Goal: Book appointment/travel/reservation

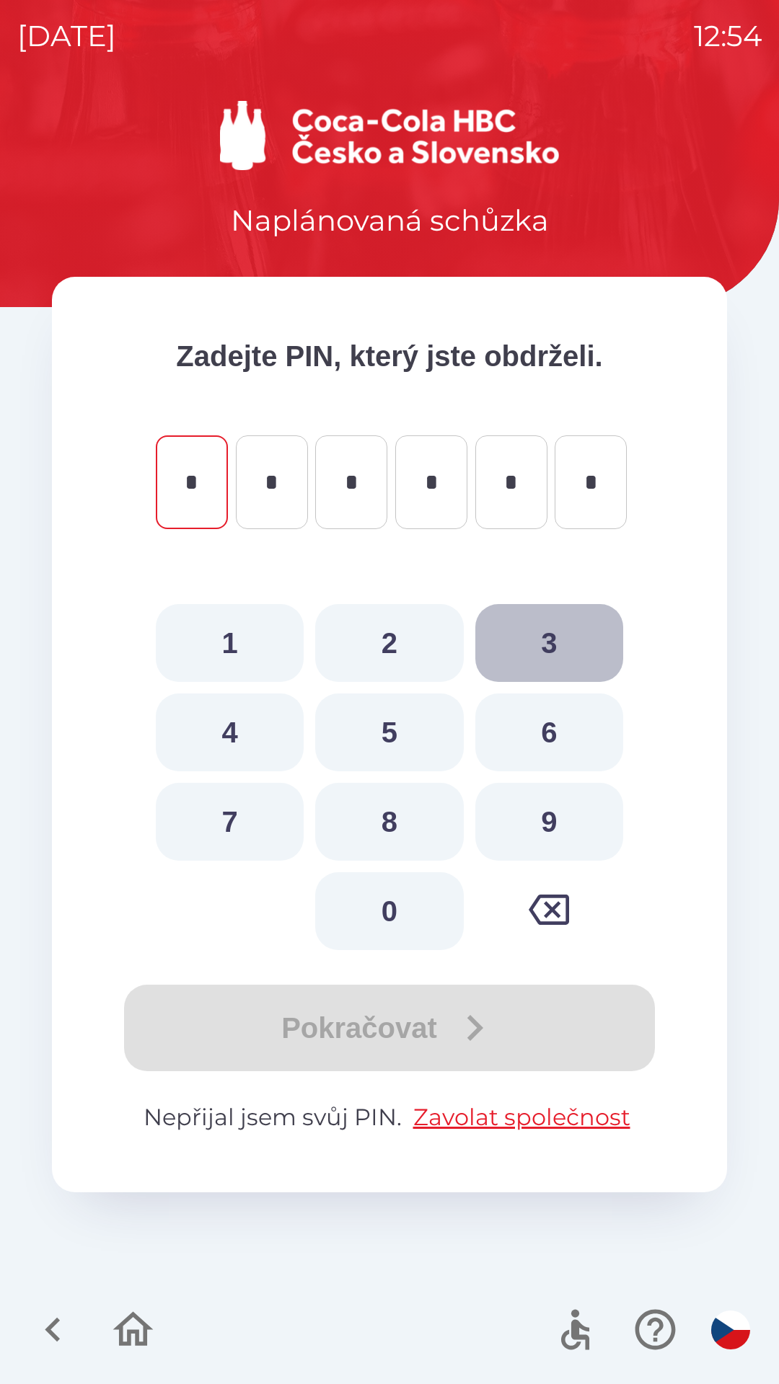
click at [540, 637] on button "3" at bounding box center [549, 643] width 148 height 78
type input "*"
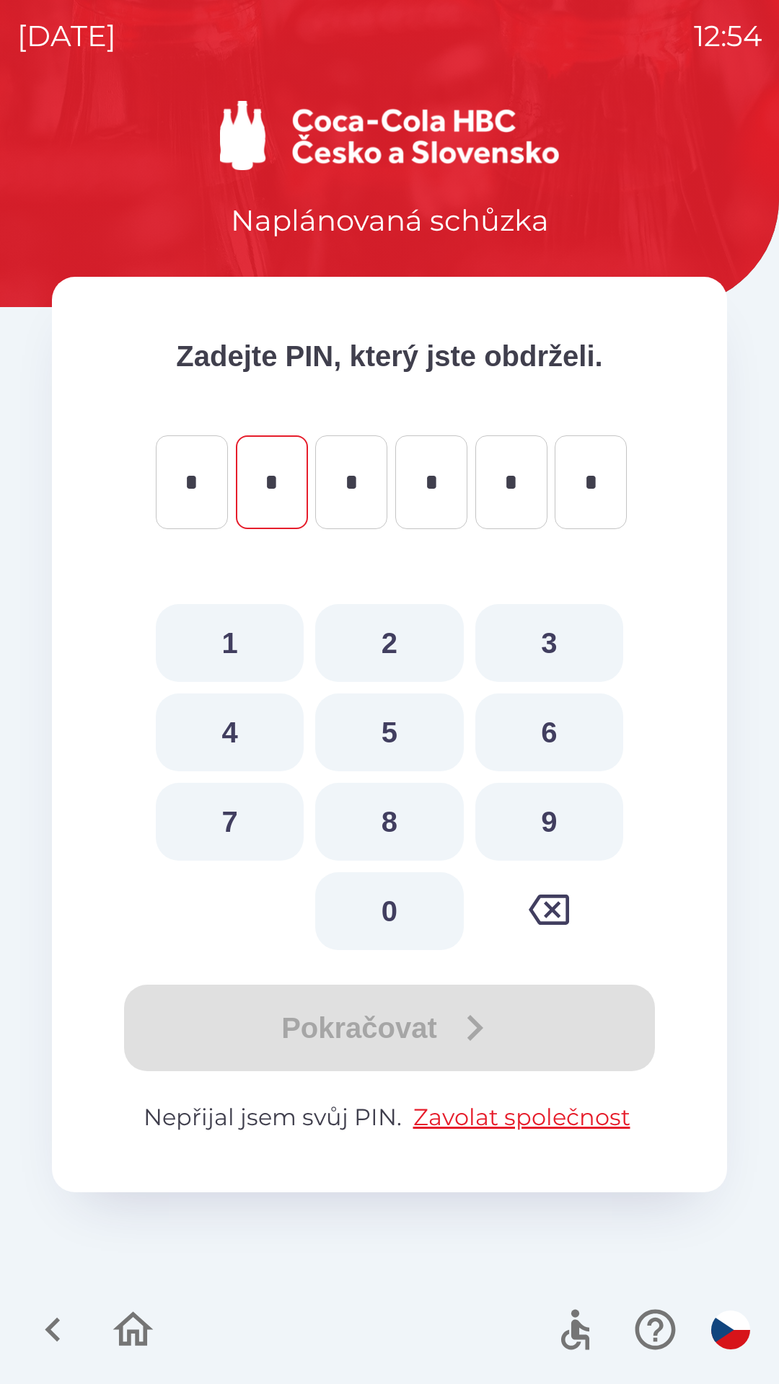
click at [244, 629] on button "1" at bounding box center [230, 643] width 148 height 78
type input "*"
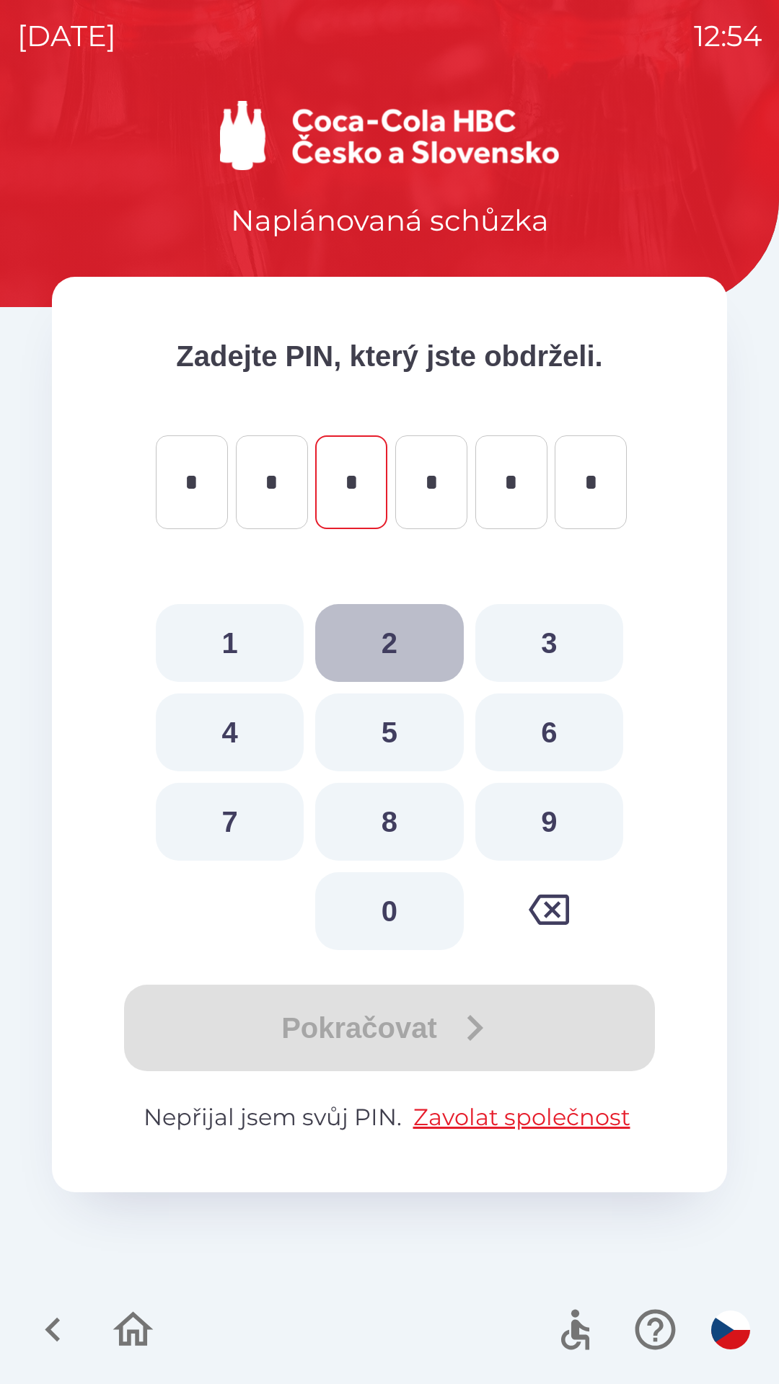
click at [394, 636] on button "2" at bounding box center [389, 643] width 148 height 78
type input "*"
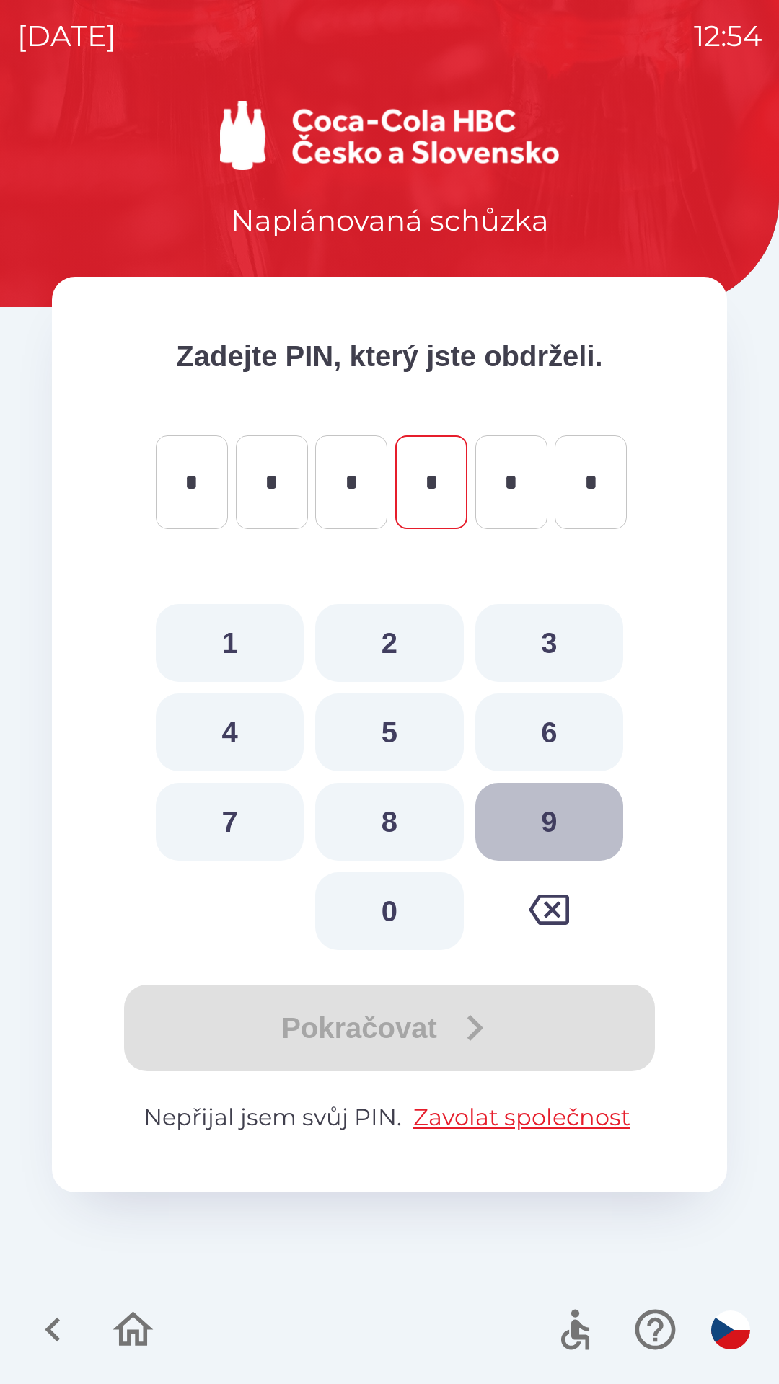
click at [553, 831] on button "9" at bounding box center [549, 822] width 148 height 78
type input "*"
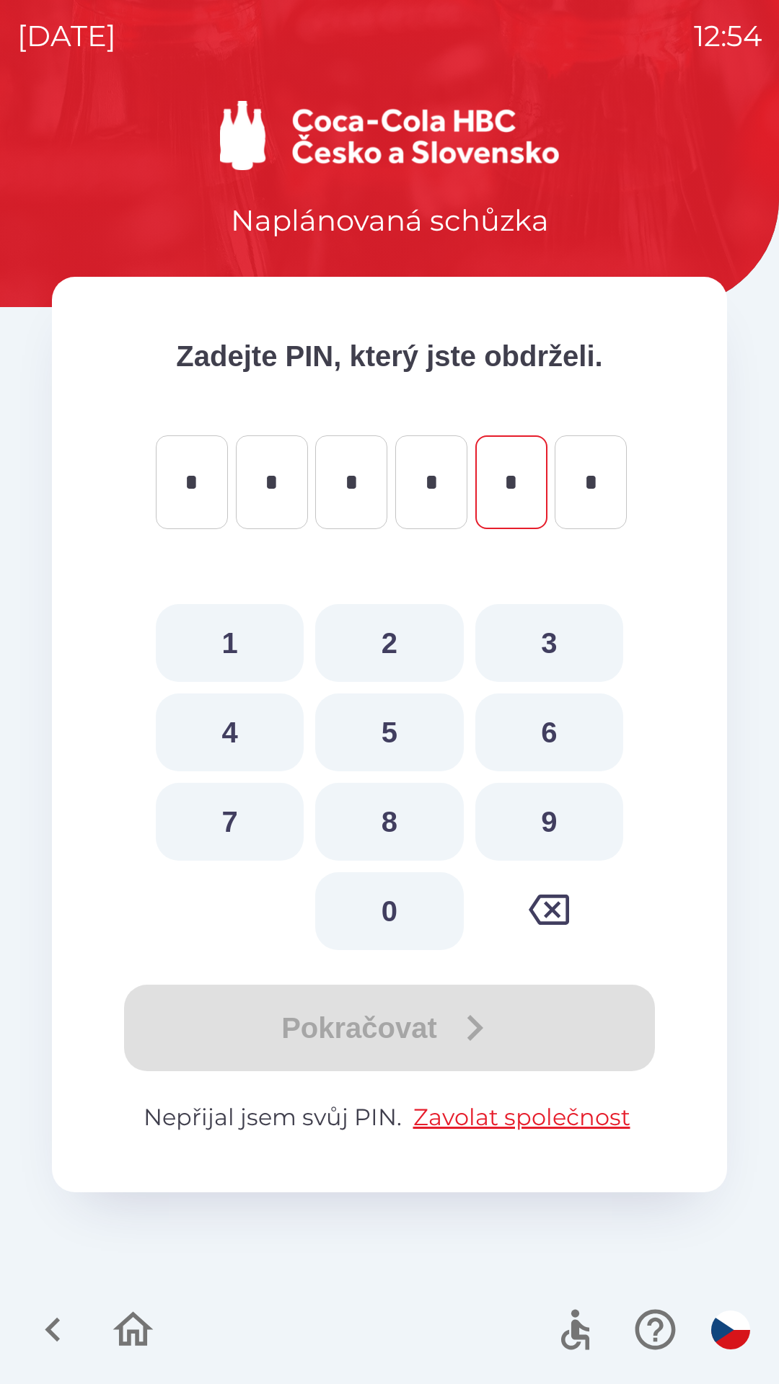
click at [397, 629] on button "2" at bounding box center [389, 643] width 148 height 78
type input "*"
click at [394, 820] on button "8" at bounding box center [389, 822] width 148 height 78
type input "*"
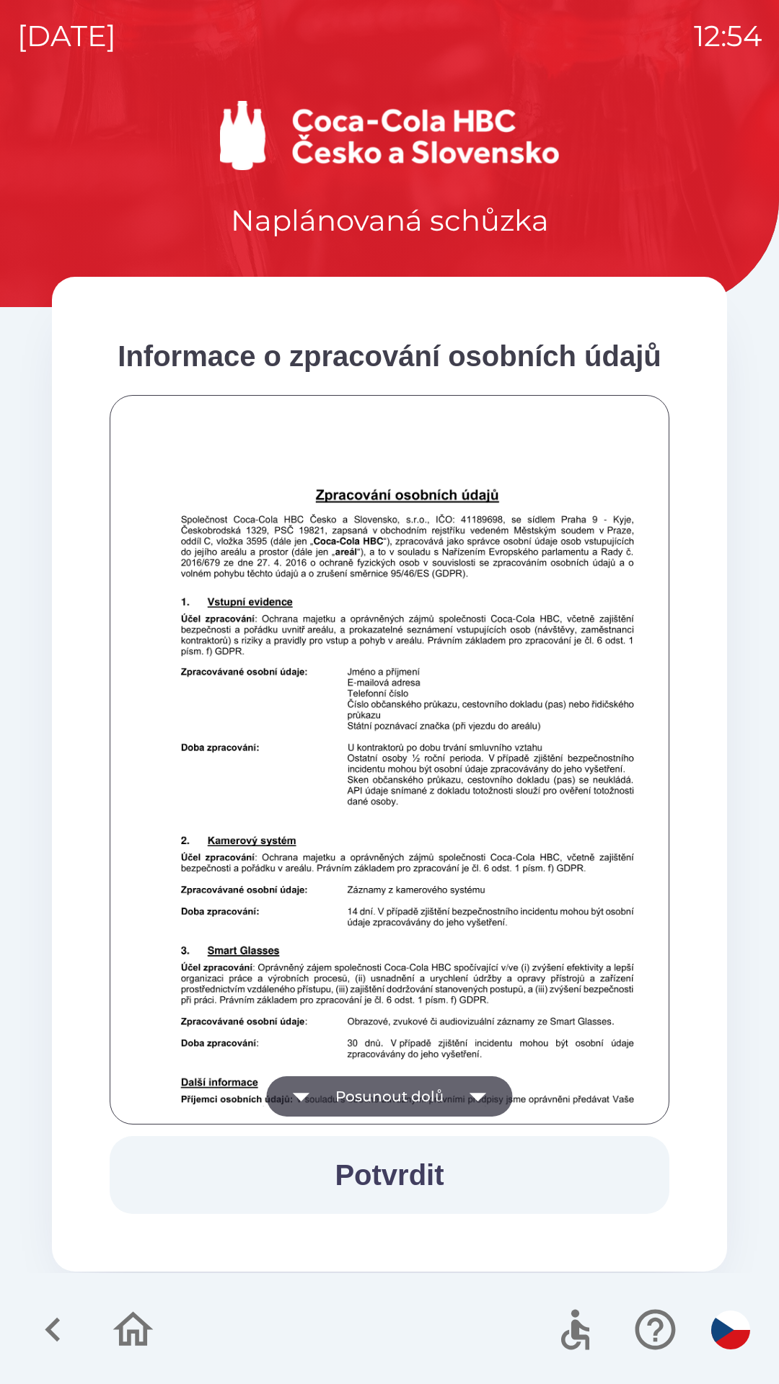
click at [428, 1176] on button "Potvrdit" at bounding box center [389, 1175] width 559 height 78
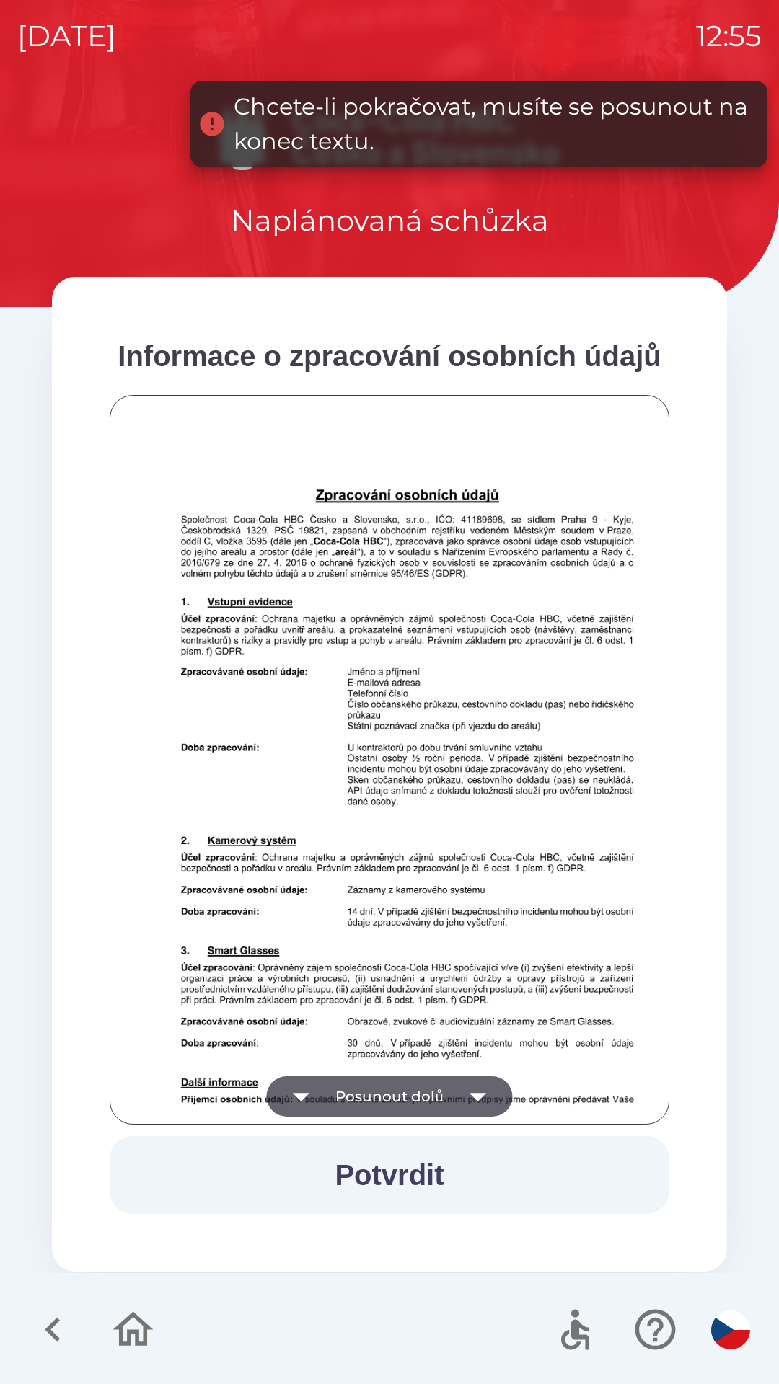
click at [433, 1092] on button "Posunout dolů" at bounding box center [389, 1096] width 246 height 40
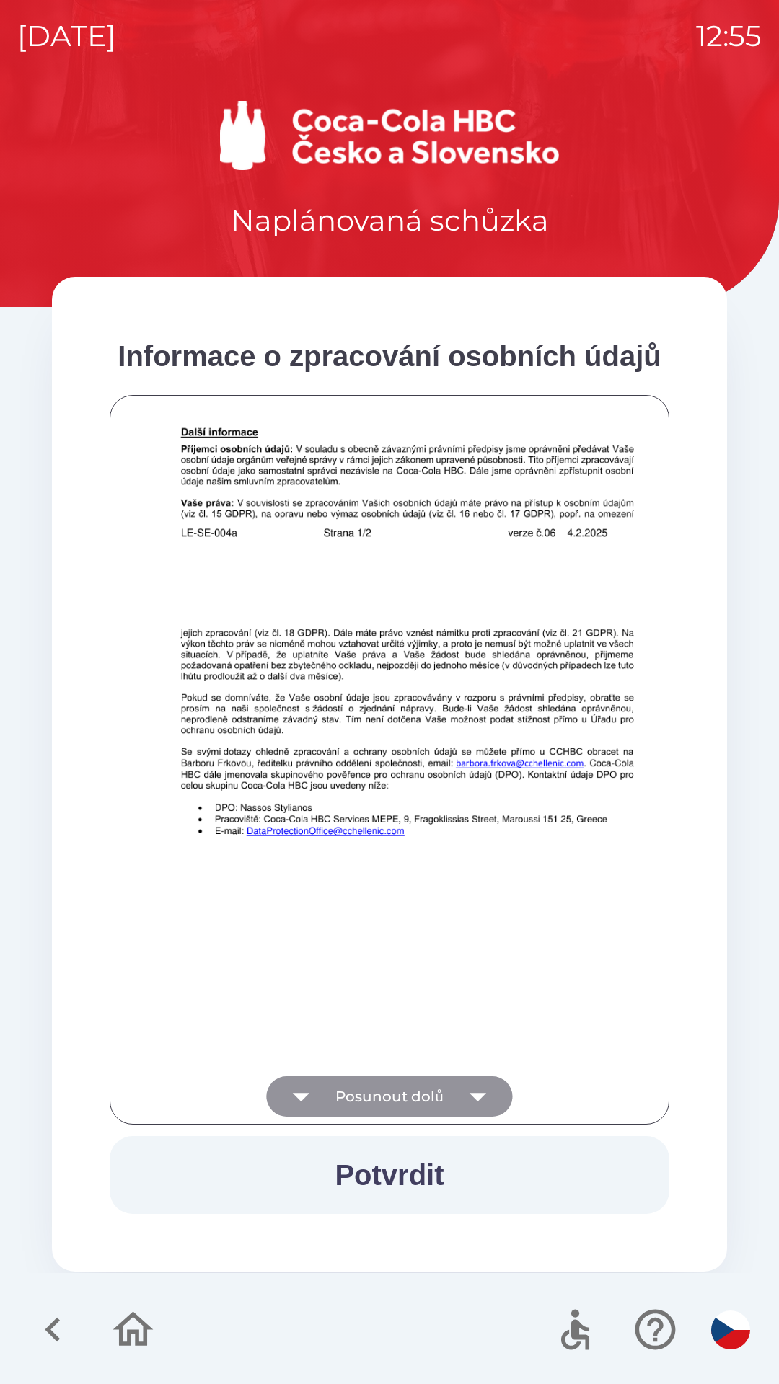
click at [424, 1087] on button "Posunout dolů" at bounding box center [389, 1096] width 246 height 40
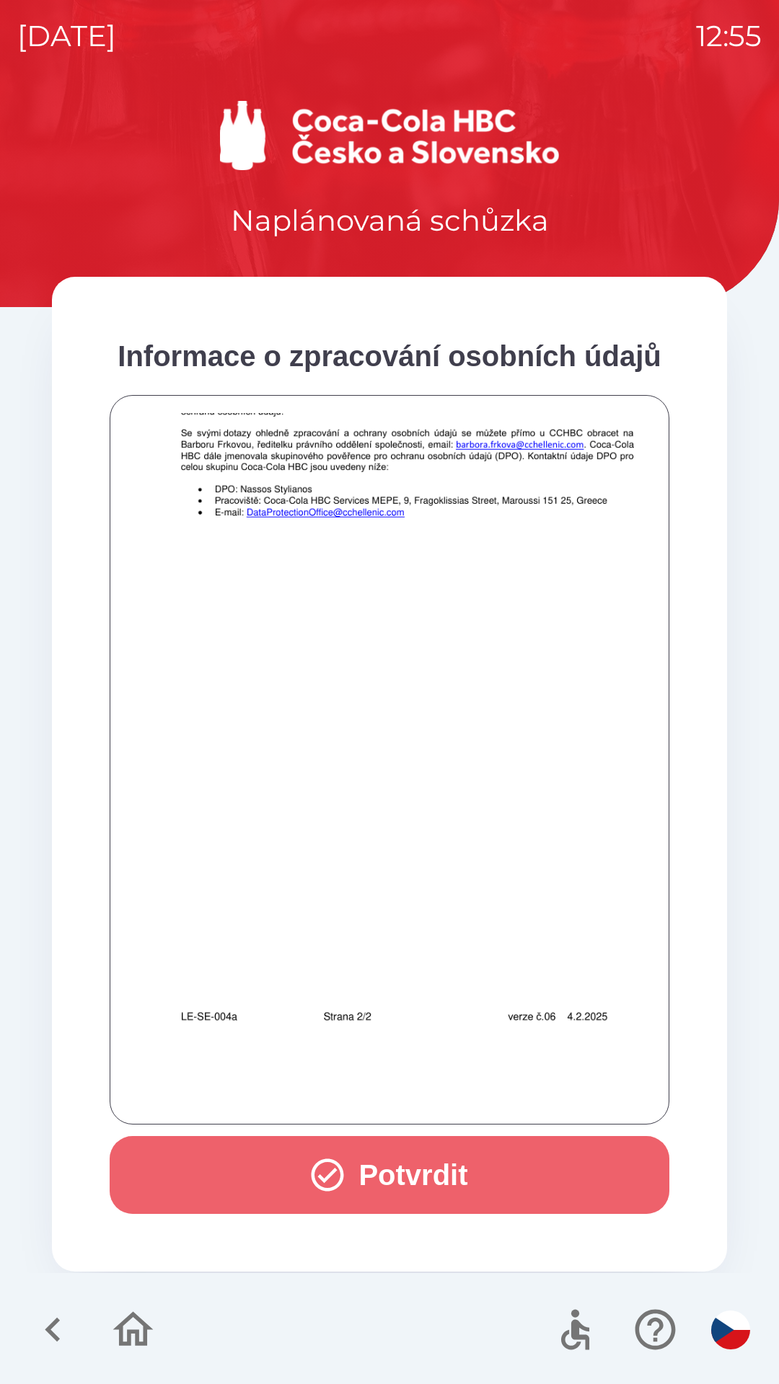
click at [425, 1160] on button "Potvrdit" at bounding box center [389, 1175] width 559 height 78
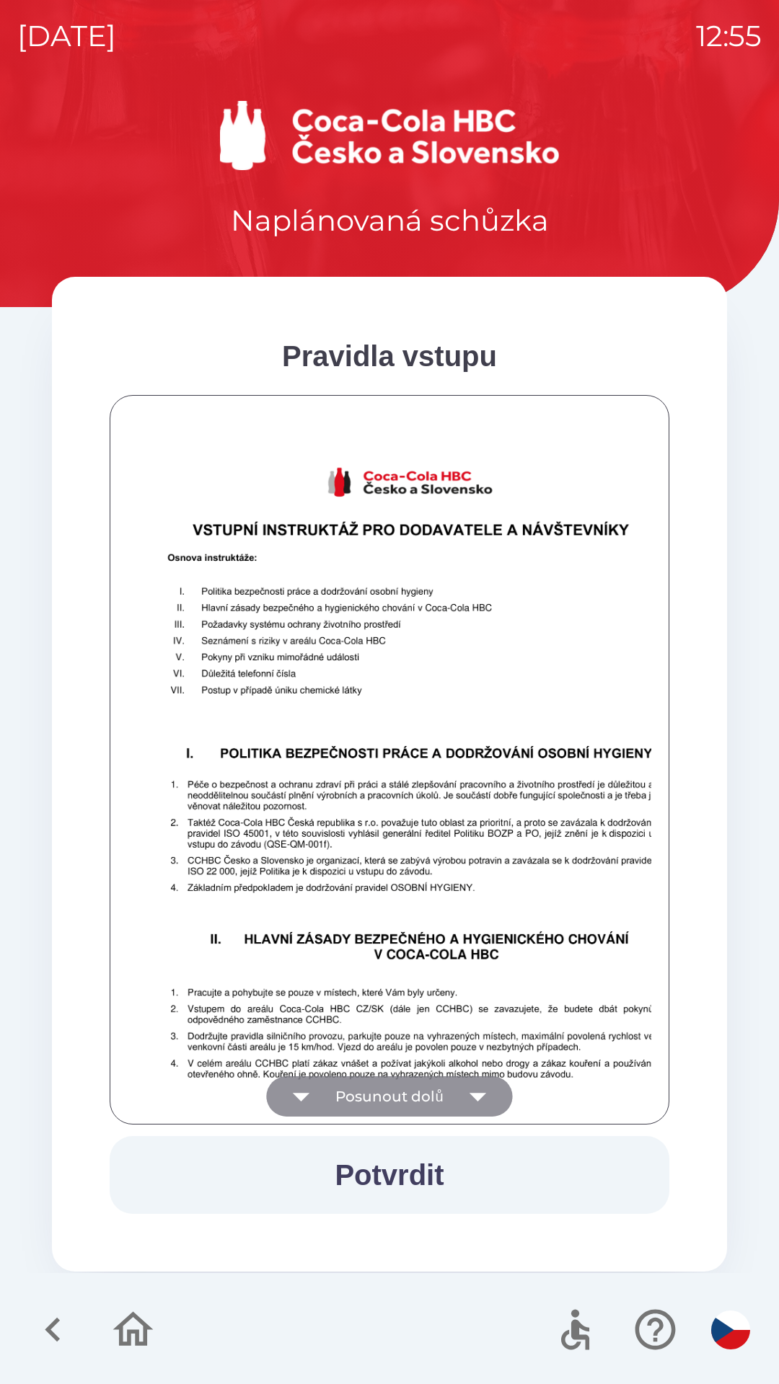
click at [422, 1103] on button "Posunout dolů" at bounding box center [389, 1096] width 246 height 40
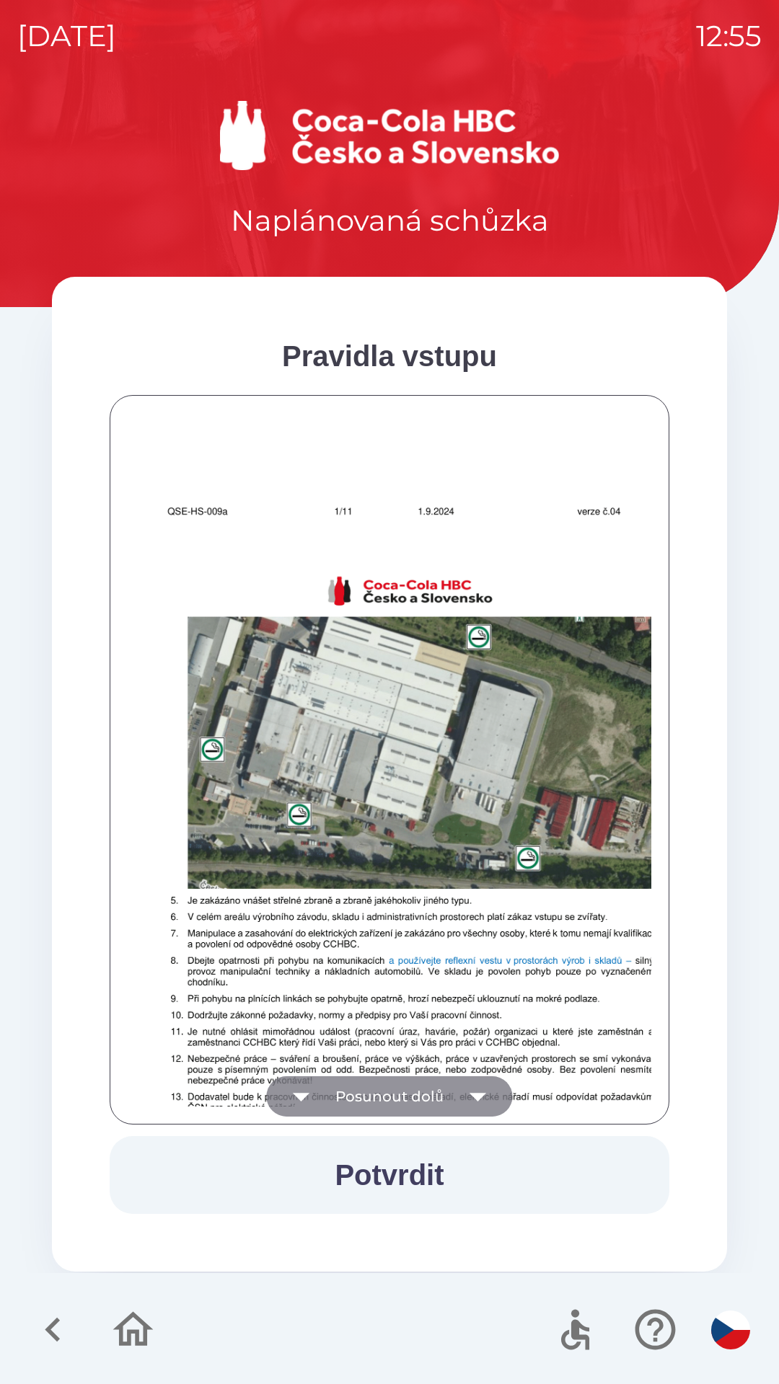
click at [423, 1103] on button "Posunout dolů" at bounding box center [389, 1096] width 246 height 40
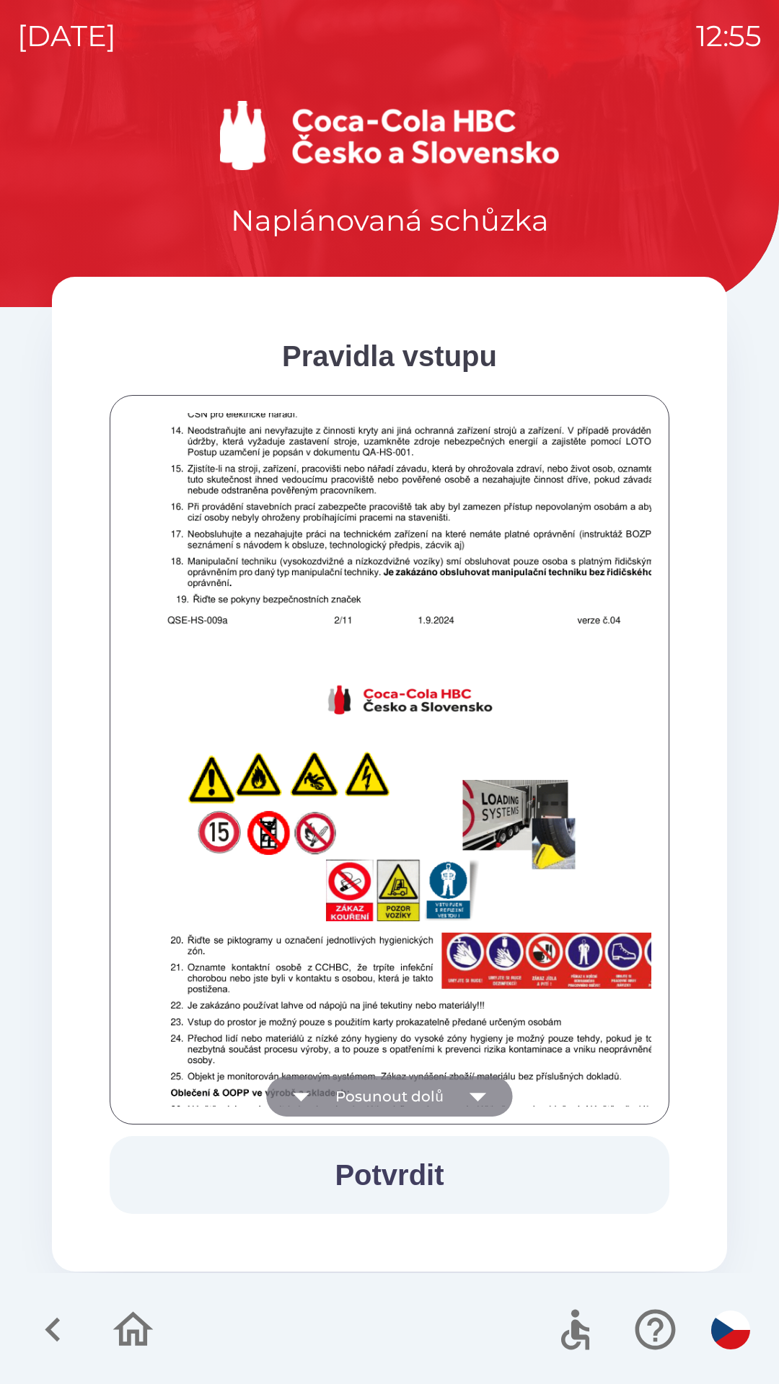
click at [417, 1104] on button "Posunout dolů" at bounding box center [389, 1096] width 246 height 40
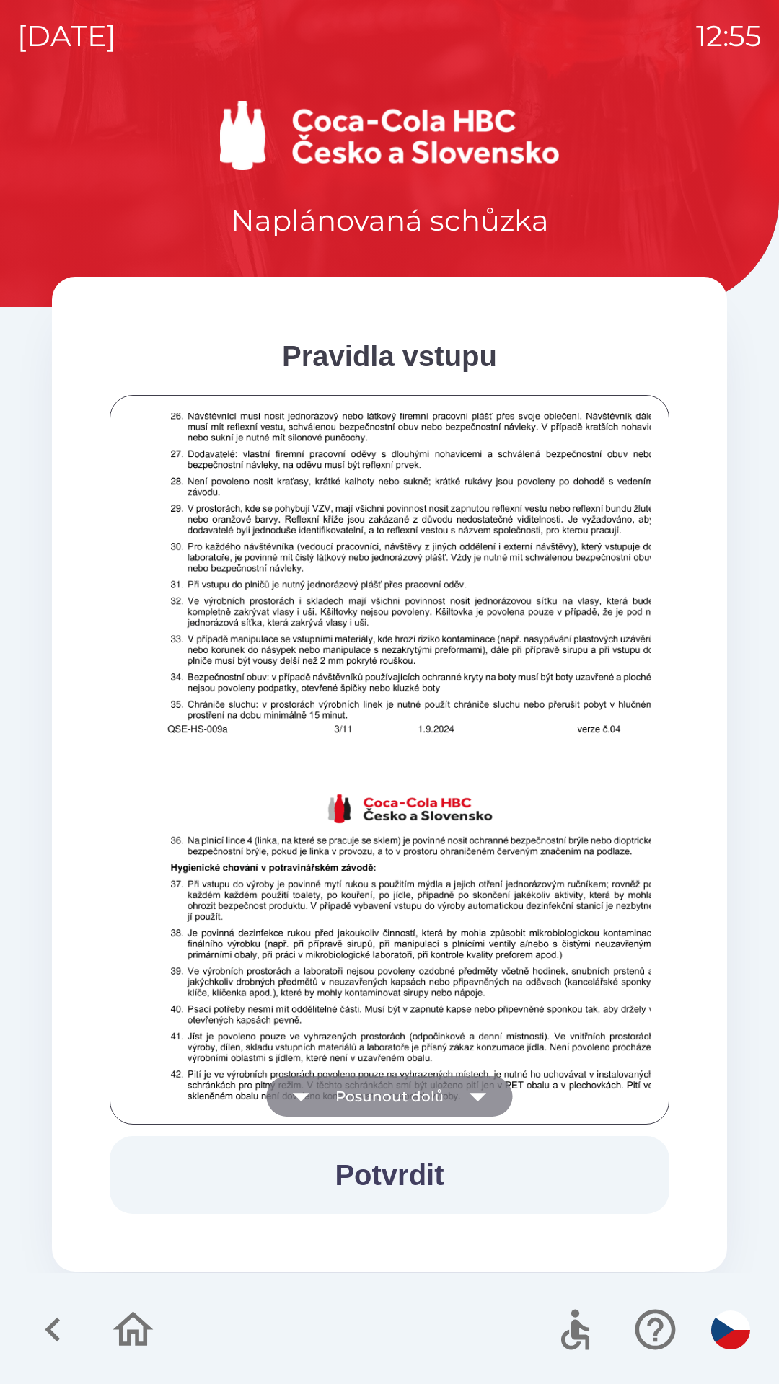
click at [421, 1099] on button "Posunout dolů" at bounding box center [389, 1096] width 246 height 40
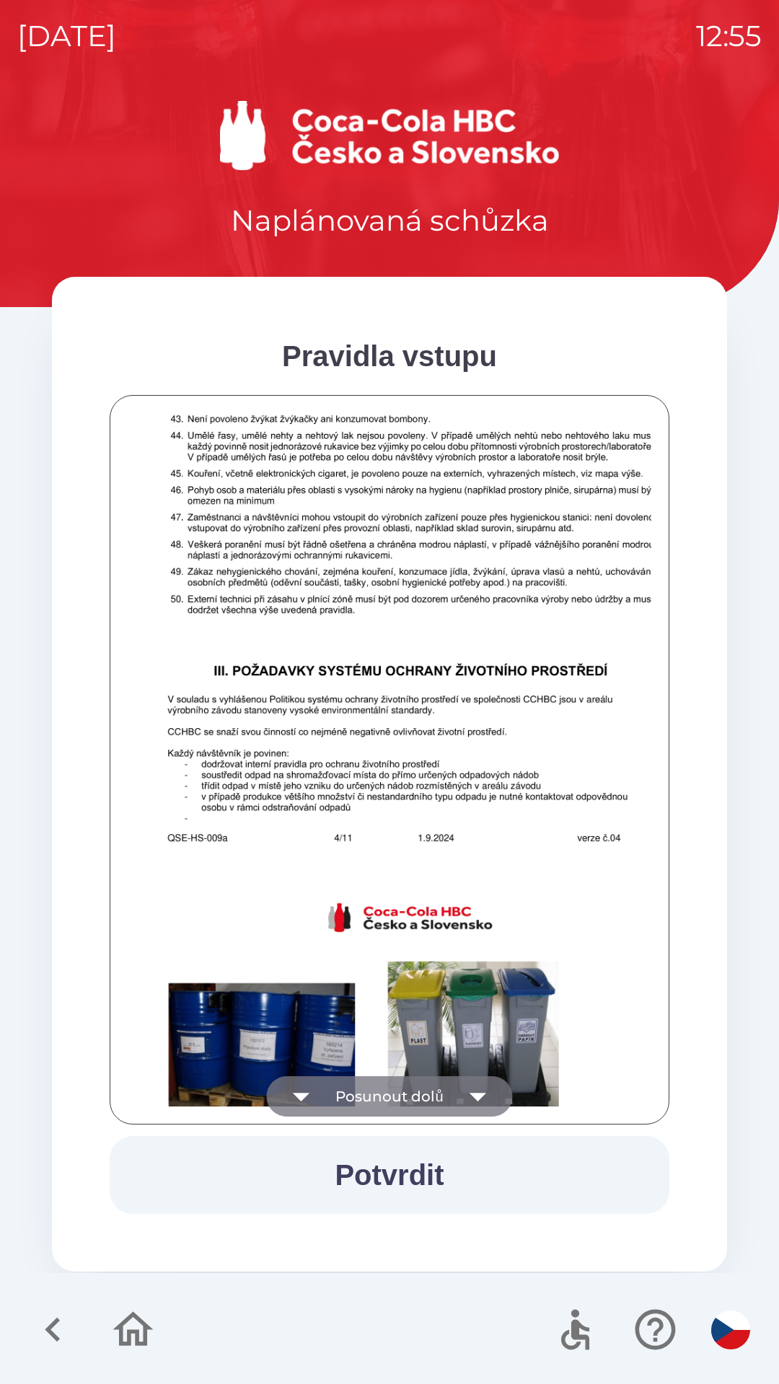
click at [420, 1102] on button "Posunout dolů" at bounding box center [389, 1096] width 246 height 40
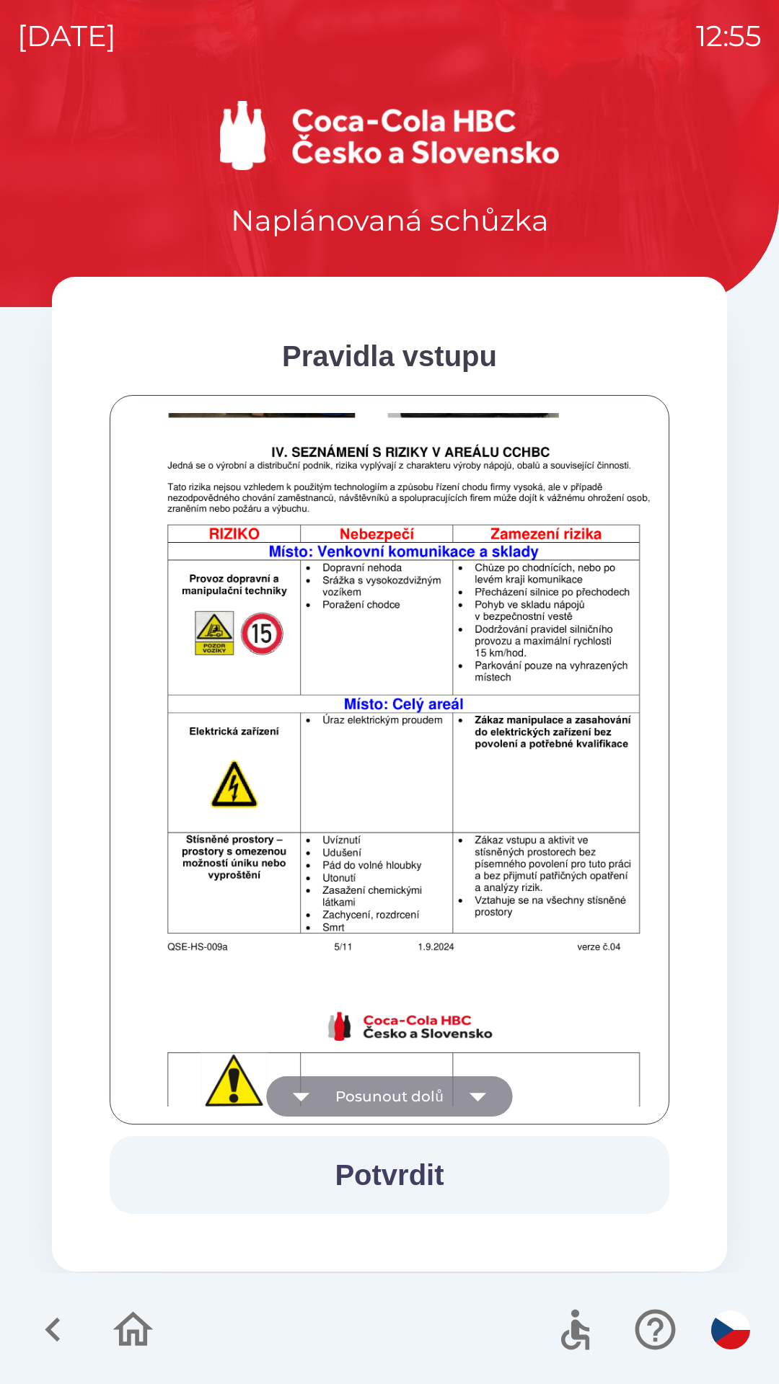
click at [410, 1101] on button "Posunout dolů" at bounding box center [389, 1096] width 246 height 40
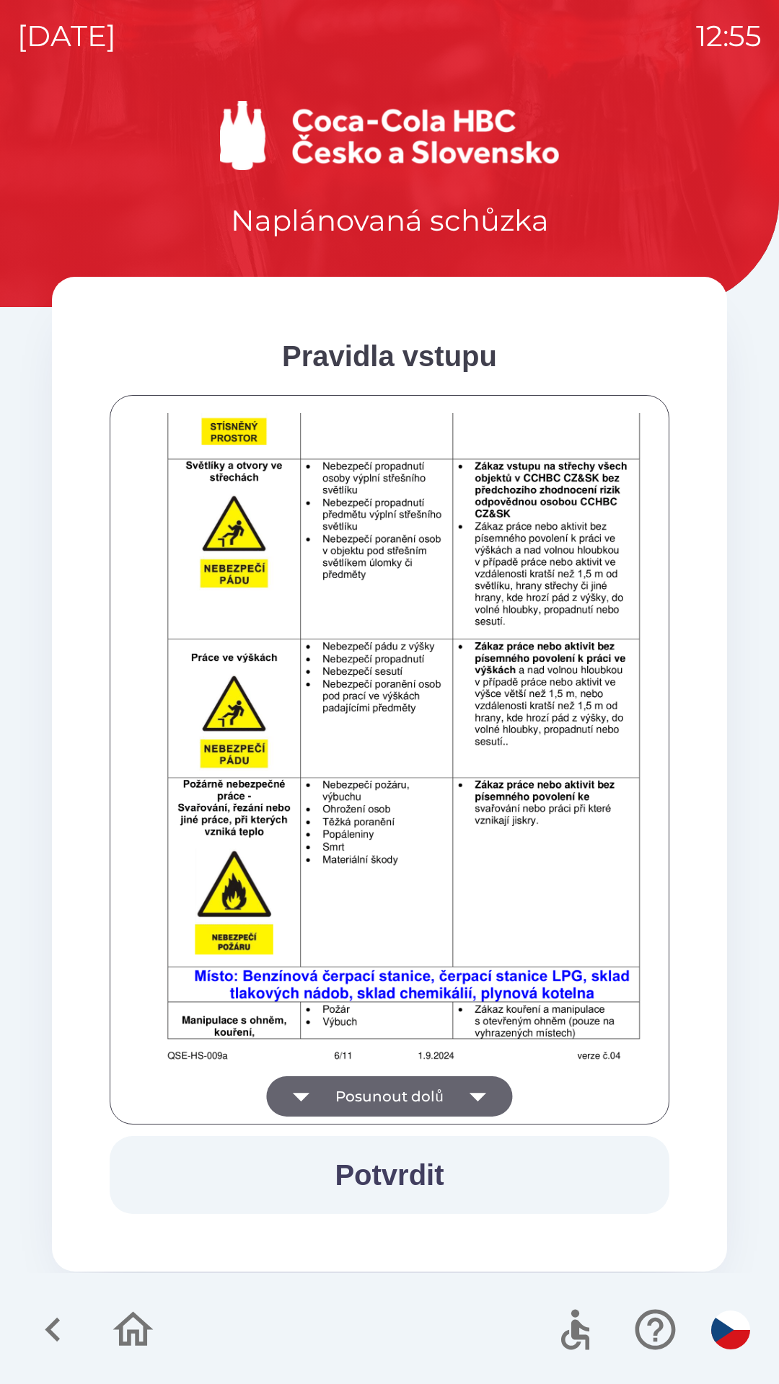
click at [405, 1101] on button "Posunout dolů" at bounding box center [389, 1096] width 246 height 40
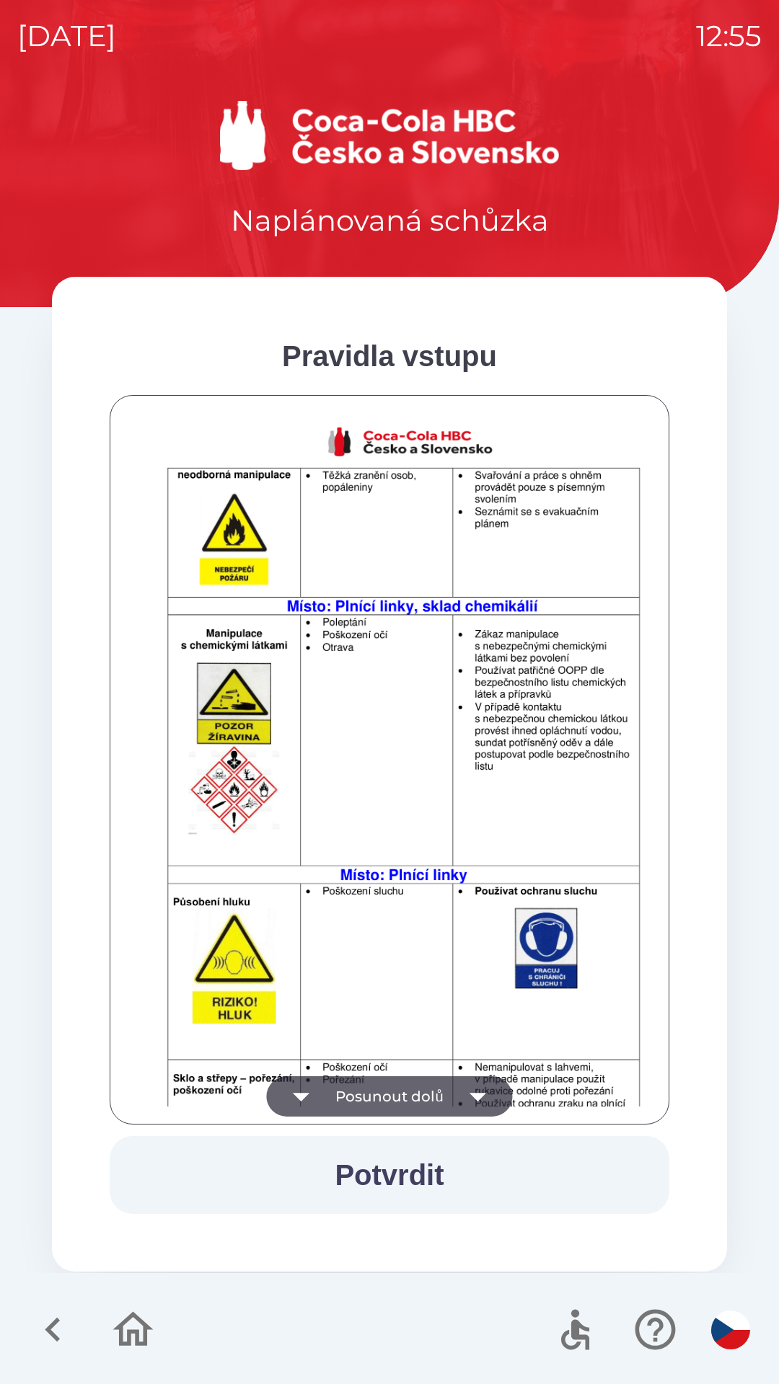
click at [407, 1089] on button "Posunout dolů" at bounding box center [389, 1096] width 246 height 40
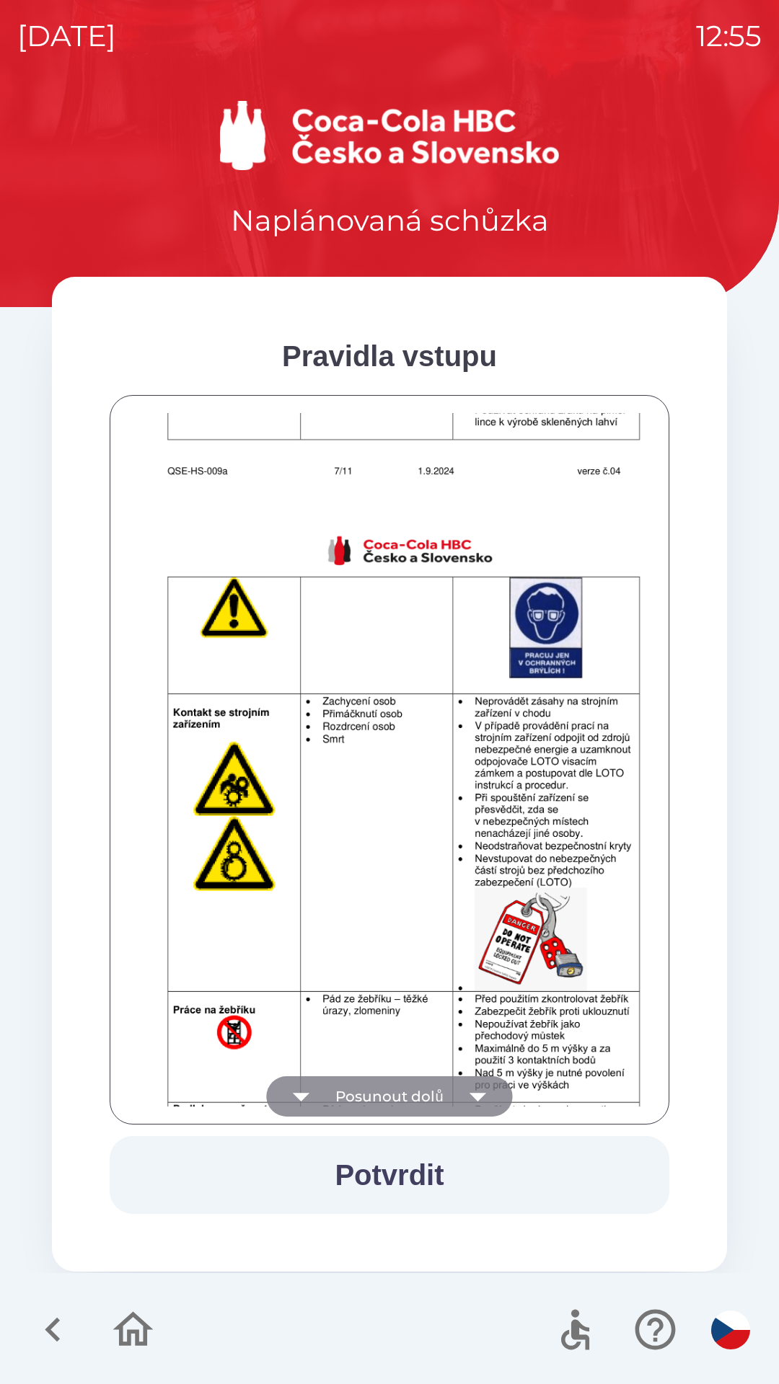
click at [425, 1094] on button "Posunout dolů" at bounding box center [389, 1096] width 246 height 40
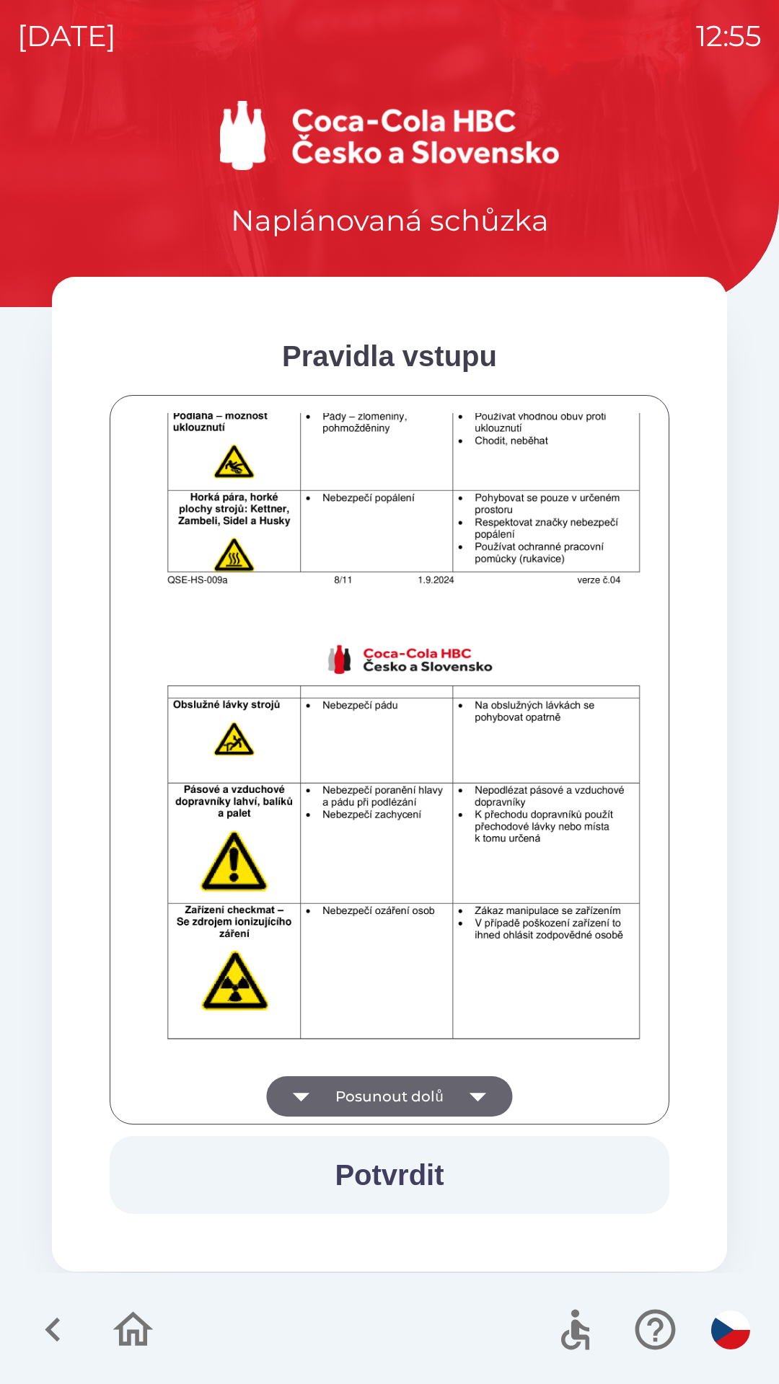
click at [412, 1099] on button "Posunout dolů" at bounding box center [389, 1096] width 246 height 40
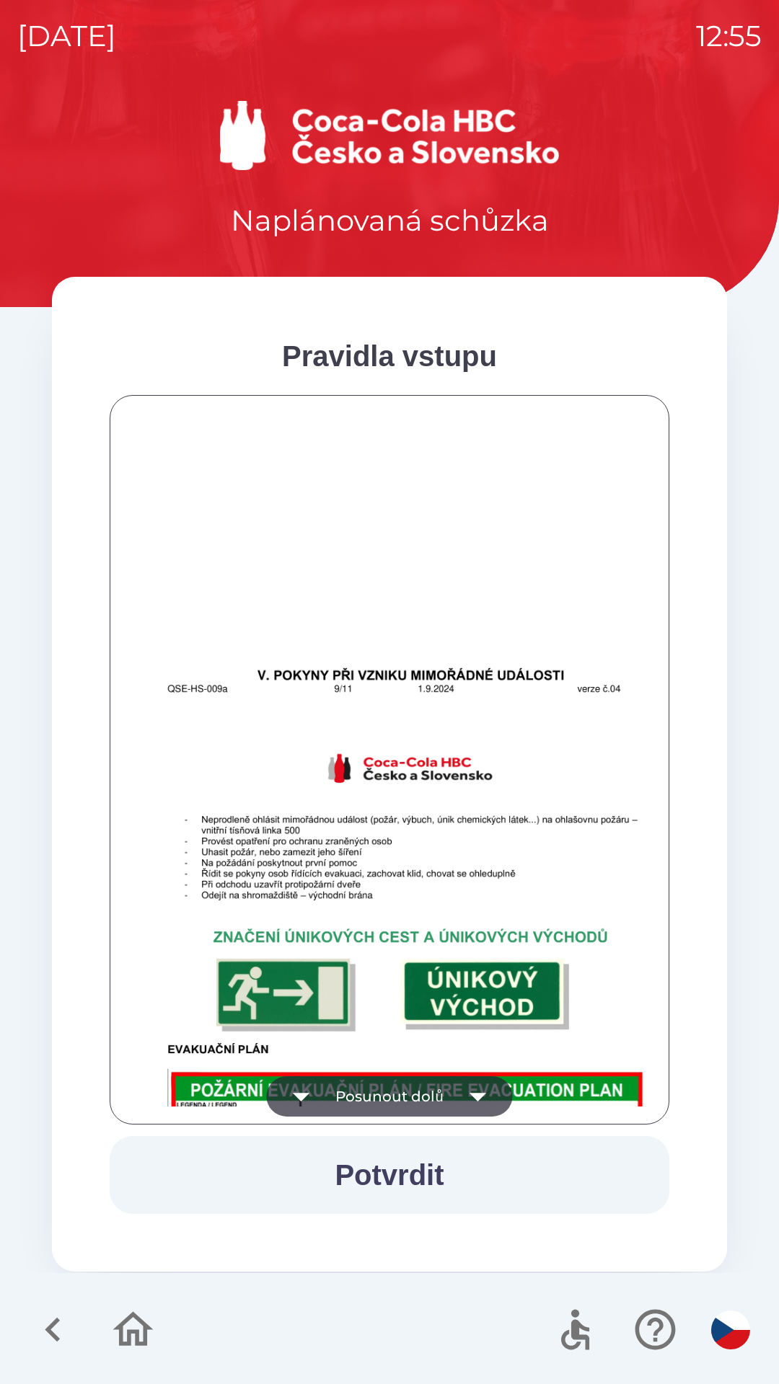
click at [412, 1092] on button "Posunout dolů" at bounding box center [389, 1096] width 246 height 40
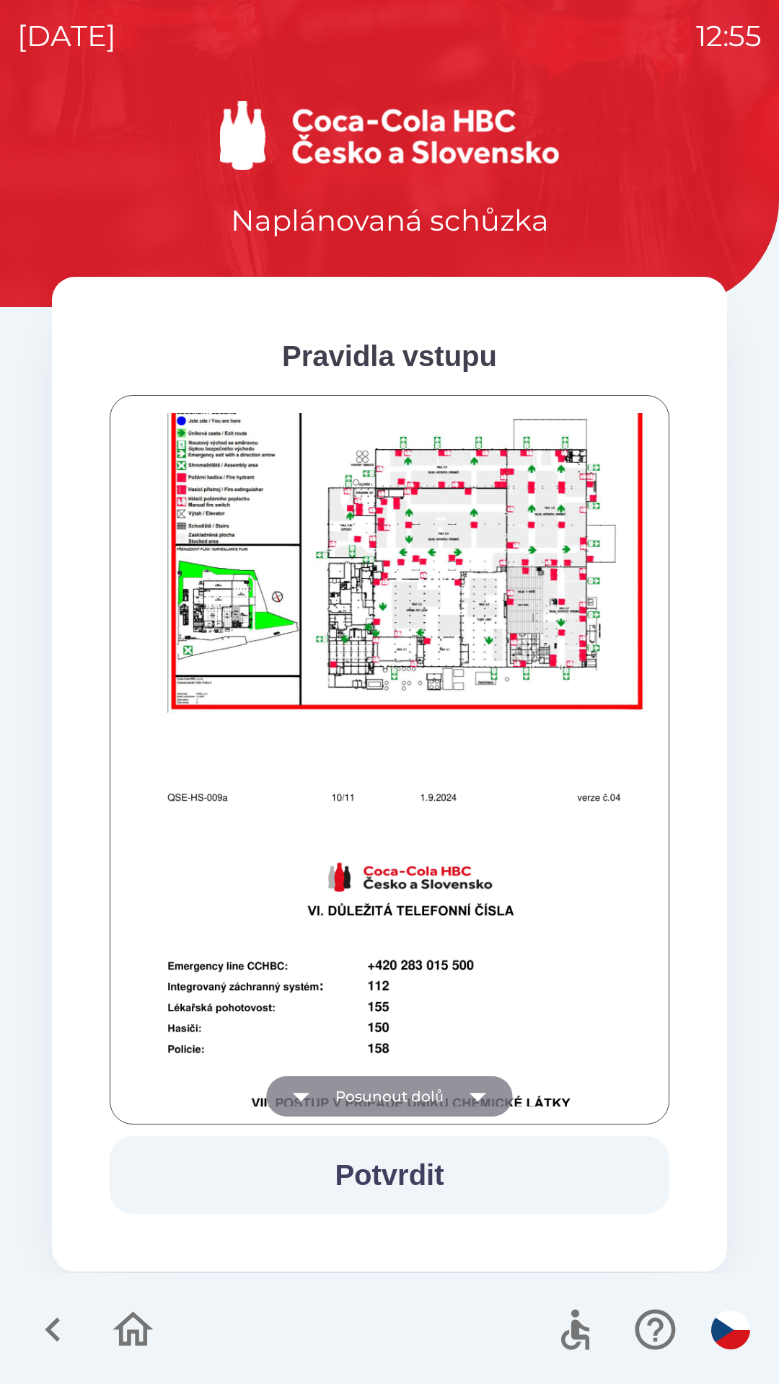
click at [410, 1087] on button "Posunout dolů" at bounding box center [389, 1096] width 246 height 40
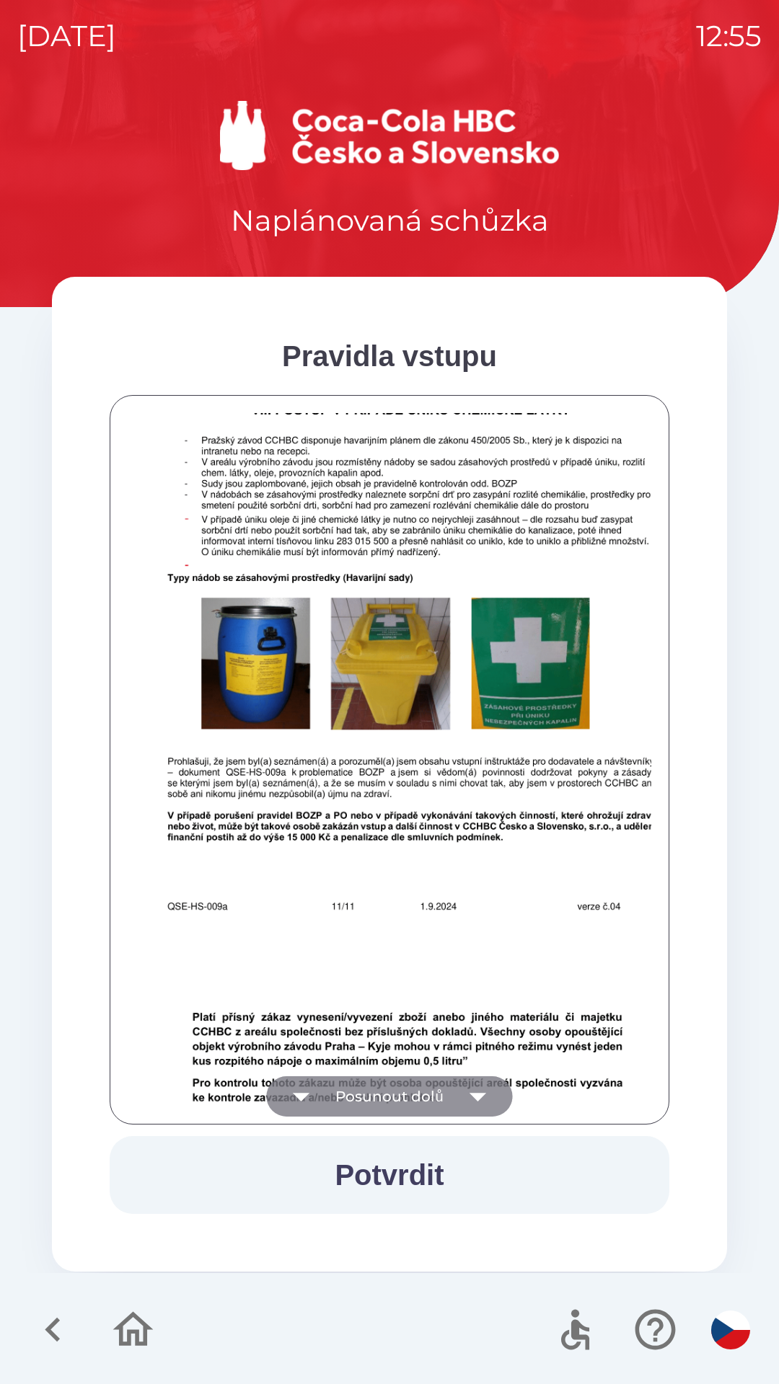
click at [409, 1089] on button "Posunout dolů" at bounding box center [389, 1096] width 246 height 40
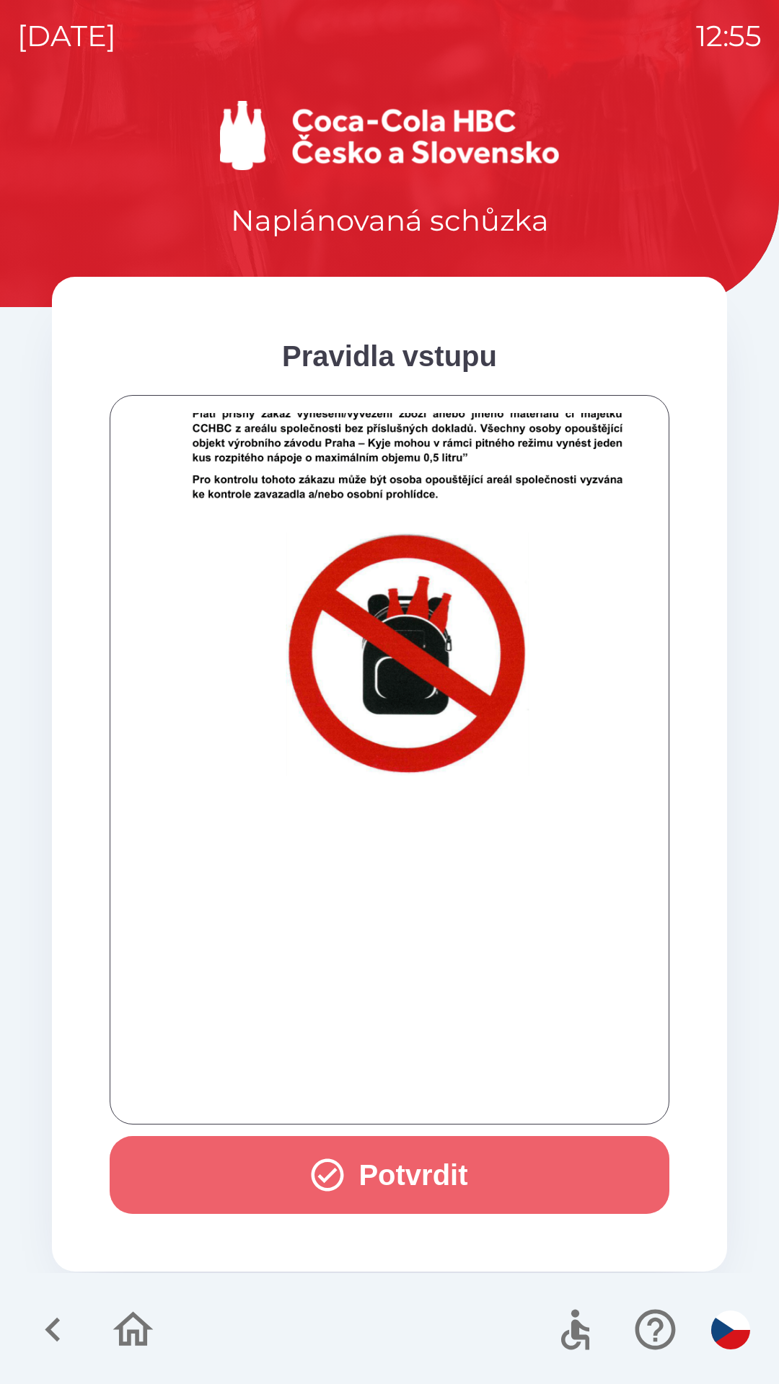
click at [434, 1173] on button "Potvrdit" at bounding box center [389, 1175] width 559 height 78
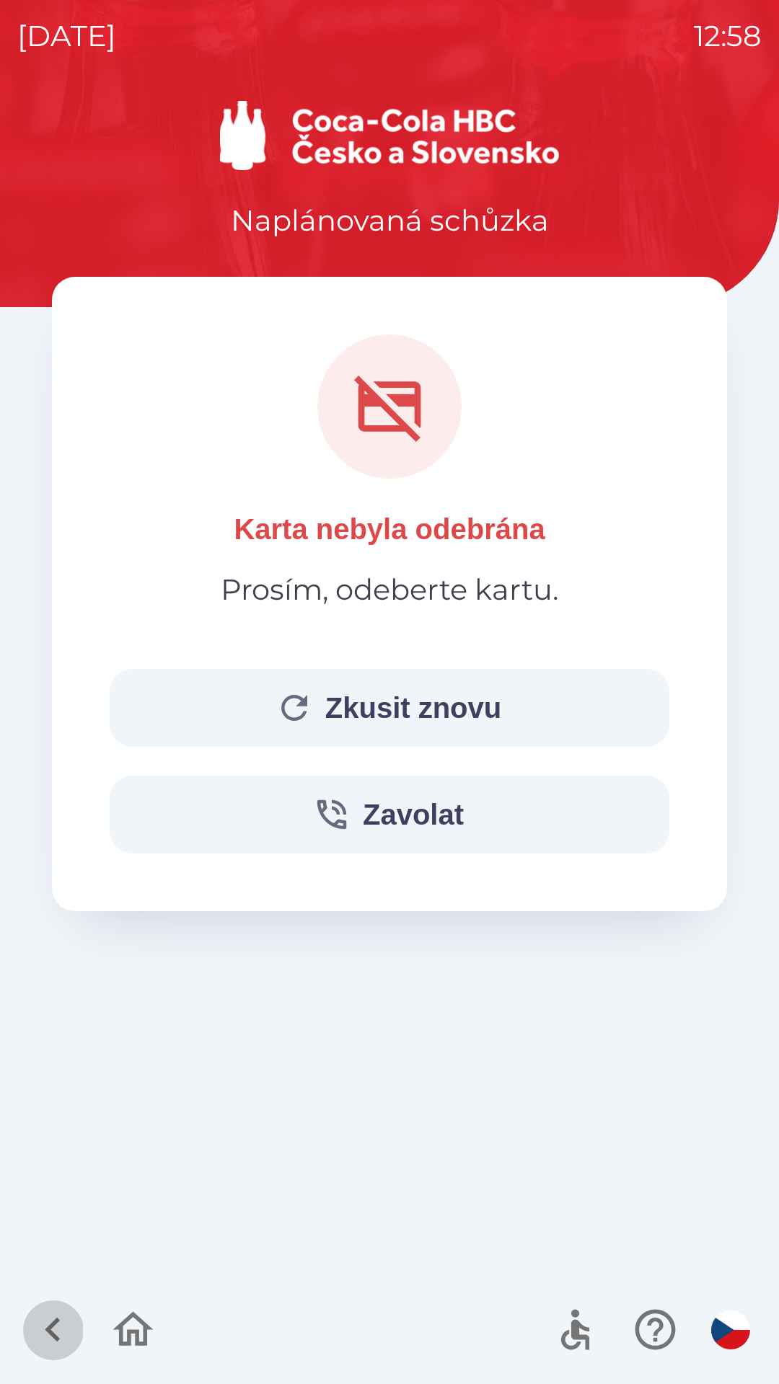
click at [37, 1339] on icon "button" at bounding box center [53, 1330] width 48 height 48
